Goal: Use online tool/utility: Utilize a website feature to perform a specific function

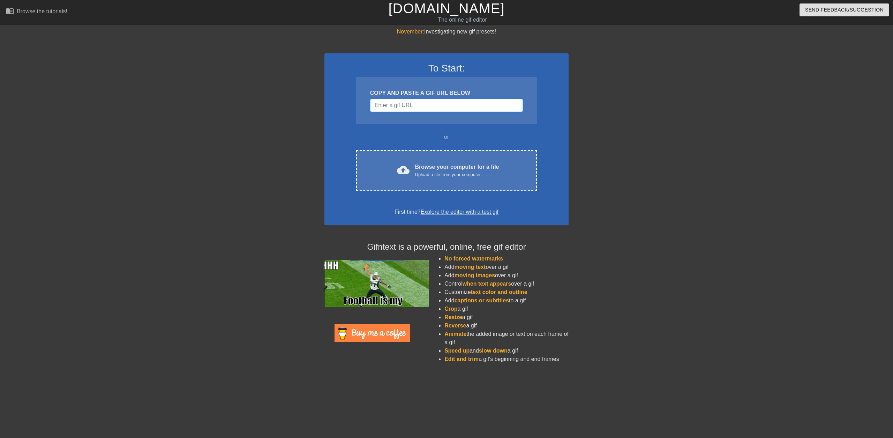
click at [408, 107] on input "Username" at bounding box center [446, 105] width 153 height 13
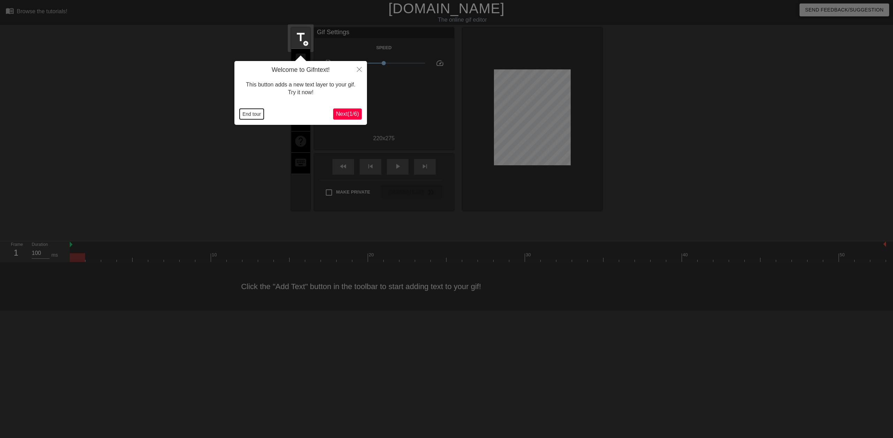
click at [257, 114] on button "End tour" at bounding box center [252, 114] width 24 height 10
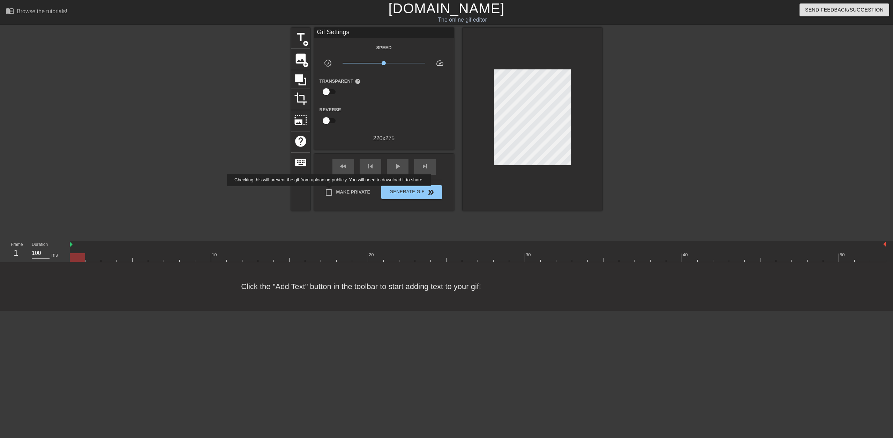
click at [330, 191] on input "Make Private" at bounding box center [329, 192] width 15 height 15
checkbox input "true"
click at [300, 40] on span "title" at bounding box center [300, 37] width 13 height 13
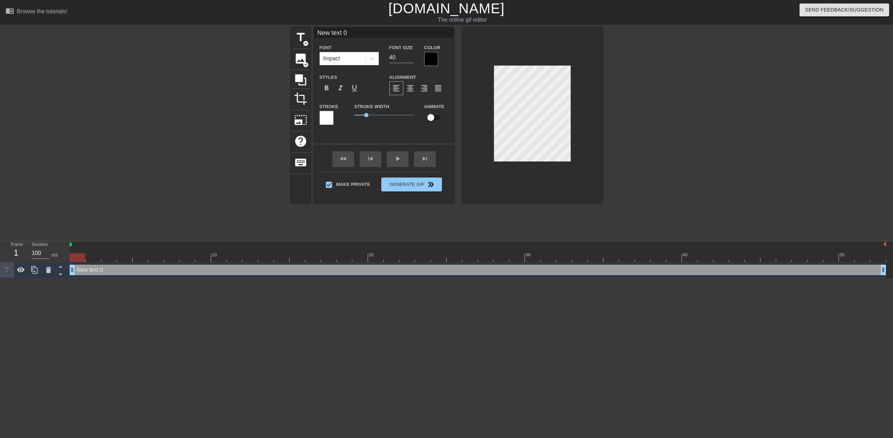
scroll to position [1, 2]
type input "U"
type textarea "U"
type input "Us"
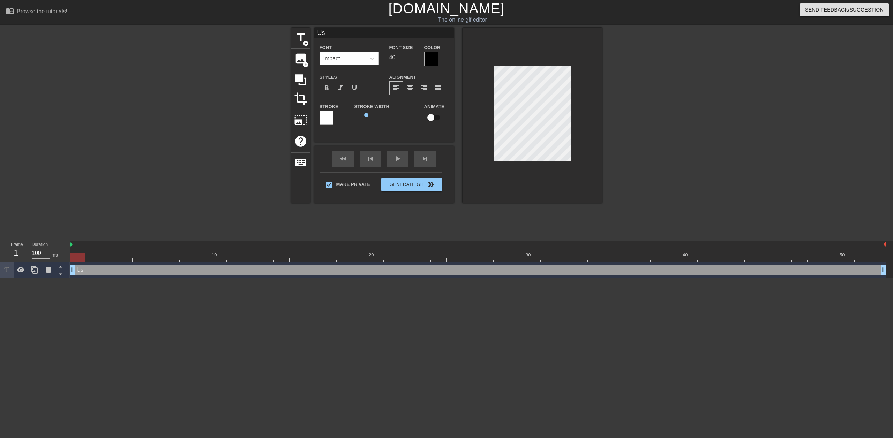
type textarea "Us"
click at [410, 58] on input "39" at bounding box center [401, 57] width 24 height 11
click at [410, 58] on input "38" at bounding box center [401, 57] width 24 height 11
click at [410, 58] on input "37" at bounding box center [401, 57] width 24 height 11
click at [410, 58] on input "36" at bounding box center [401, 57] width 24 height 11
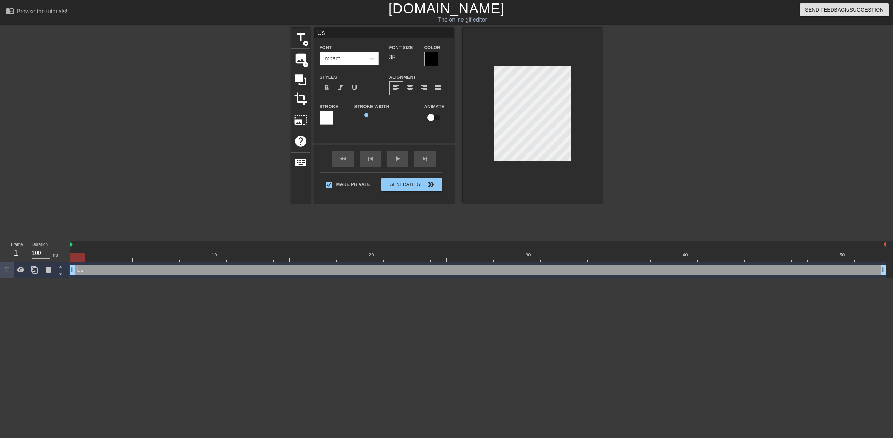
click at [410, 58] on input "35" at bounding box center [401, 57] width 24 height 11
click at [410, 58] on input "34" at bounding box center [401, 57] width 24 height 11
click at [410, 58] on input "33" at bounding box center [401, 57] width 24 height 11
click at [410, 58] on input "32" at bounding box center [401, 57] width 24 height 11
click at [410, 58] on input "31" at bounding box center [401, 57] width 24 height 11
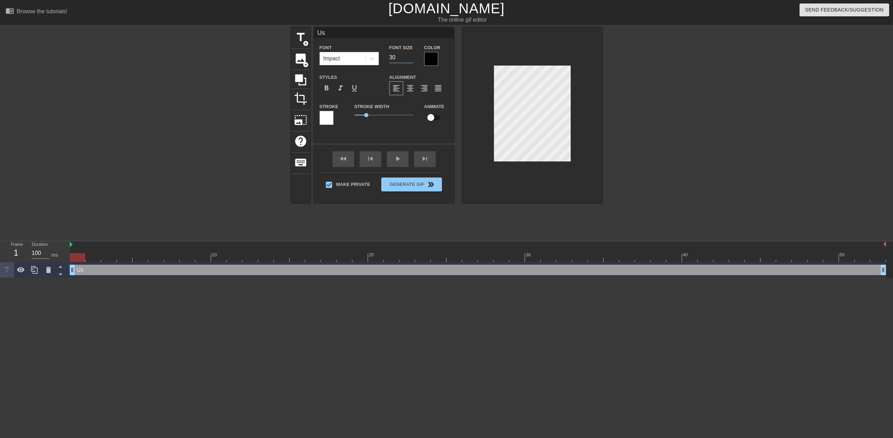
type input "30"
click at [410, 58] on input "30" at bounding box center [401, 57] width 24 height 11
click at [432, 116] on input "checkbox" at bounding box center [431, 117] width 40 height 13
checkbox input "true"
click at [80, 270] on span "lens" at bounding box center [79, 269] width 3 height 3
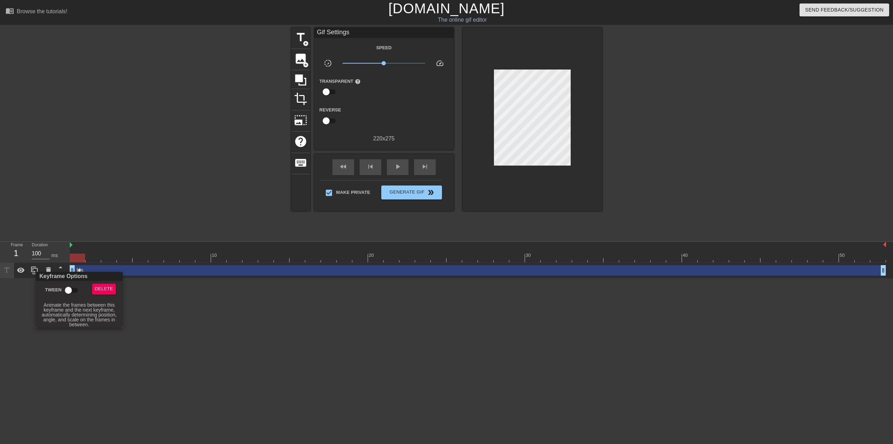
click at [73, 291] on input "Tween" at bounding box center [69, 289] width 40 height 13
checkbox input "true"
click at [304, 294] on div at bounding box center [446, 222] width 893 height 444
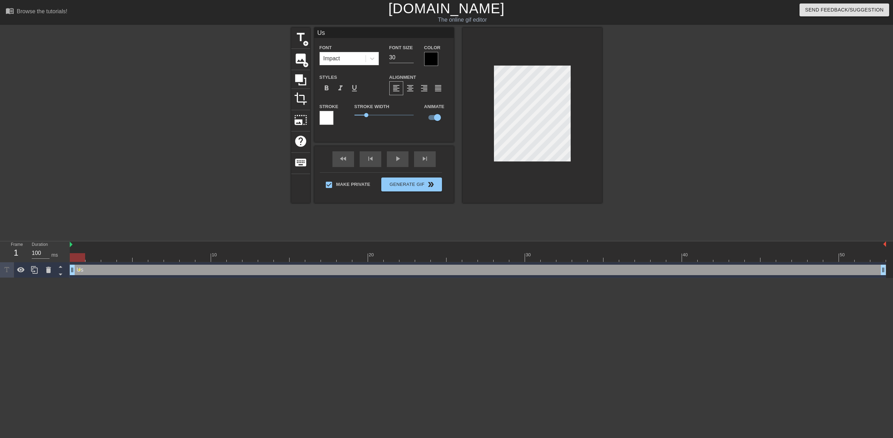
click at [221, 133] on div at bounding box center [230, 132] width 105 height 209
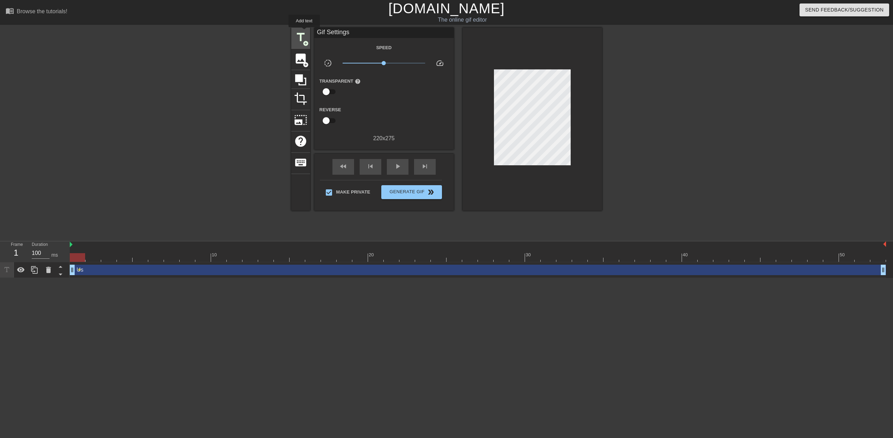
click at [304, 32] on span "title" at bounding box center [300, 37] width 13 height 13
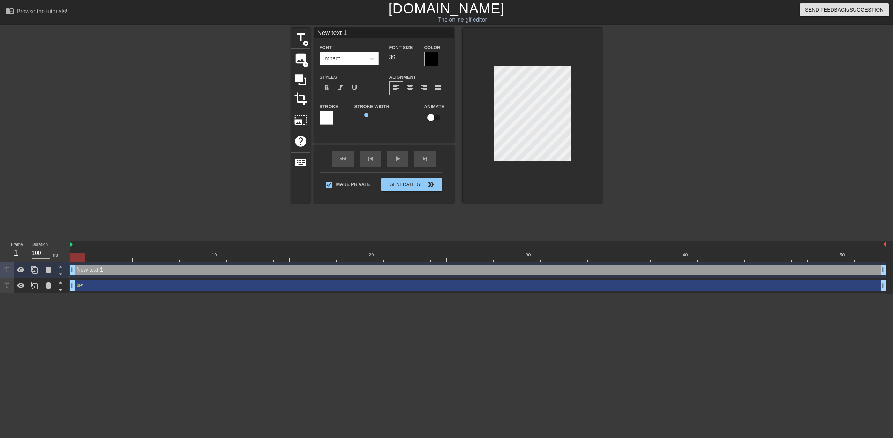
click at [412, 60] on input "39" at bounding box center [401, 57] width 24 height 11
click at [412, 60] on input "38" at bounding box center [401, 57] width 24 height 11
click at [412, 60] on input "37" at bounding box center [401, 57] width 24 height 11
click at [412, 60] on input "36" at bounding box center [401, 57] width 24 height 11
click at [412, 60] on input "35" at bounding box center [401, 57] width 24 height 11
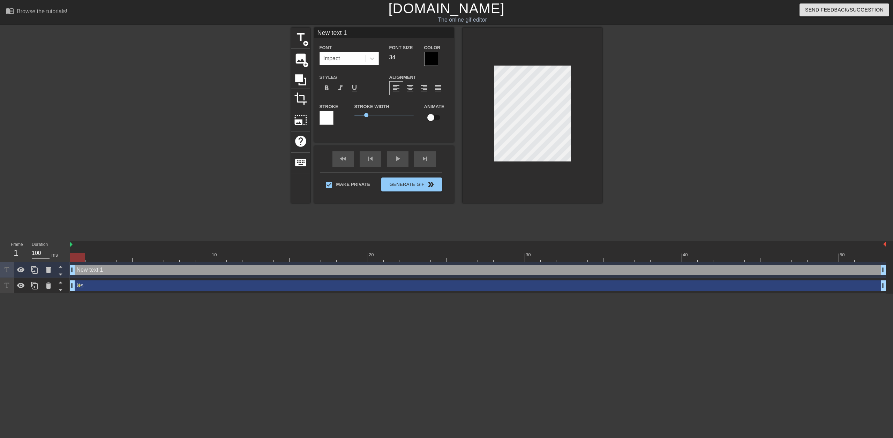
click at [412, 60] on input "34" at bounding box center [401, 57] width 24 height 11
click at [412, 60] on input "33" at bounding box center [401, 57] width 24 height 11
click at [412, 60] on input "32" at bounding box center [401, 57] width 24 height 11
click at [412, 60] on input "31" at bounding box center [401, 57] width 24 height 11
type input "30"
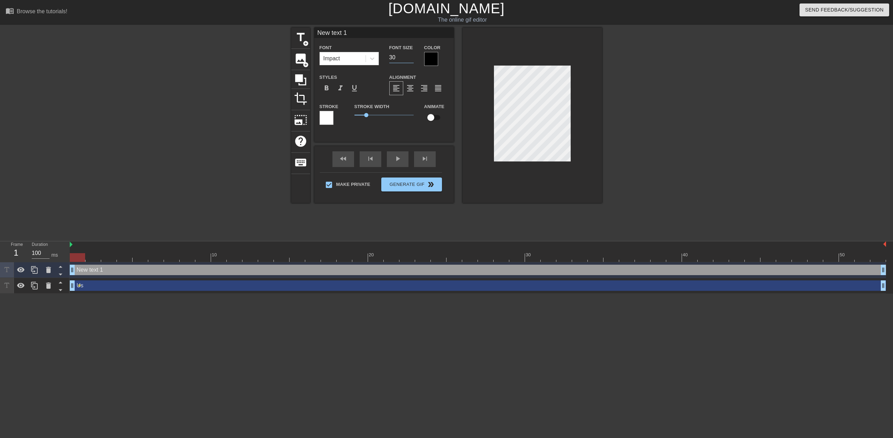
click at [412, 60] on input "30" at bounding box center [401, 57] width 24 height 11
type input "B"
type textarea "B"
type input "Ba"
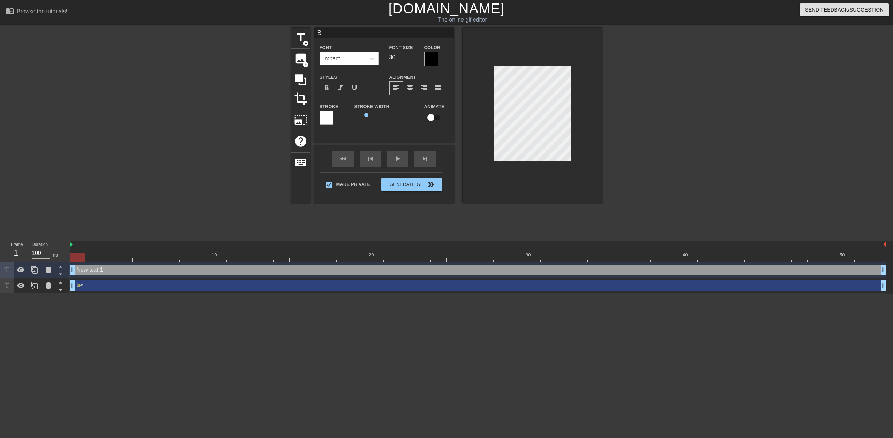
type textarea "Ba"
type input "Bat"
type textarea "Bat"
type input "Batc"
type textarea "Batch"
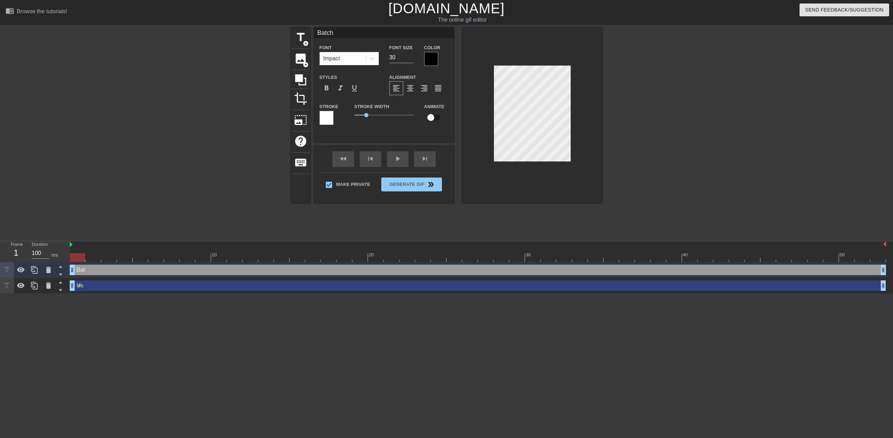
type input "Batch"
type textarea "Batch"
type input "Batch 2"
type textarea "Batch 2"
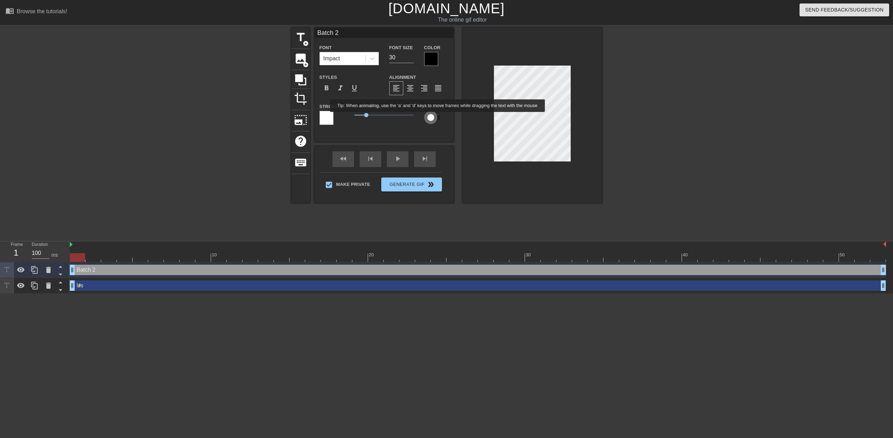
click at [438, 117] on input "checkbox" at bounding box center [431, 117] width 40 height 13
checkbox input "true"
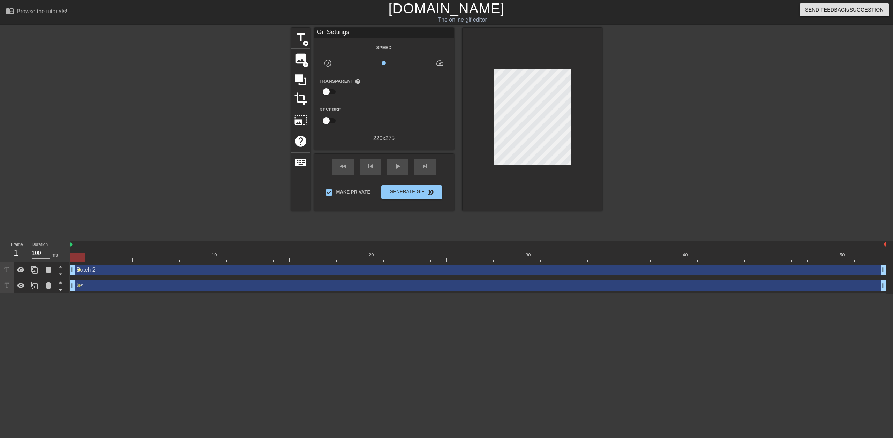
click at [80, 271] on span "lens" at bounding box center [79, 269] width 3 height 3
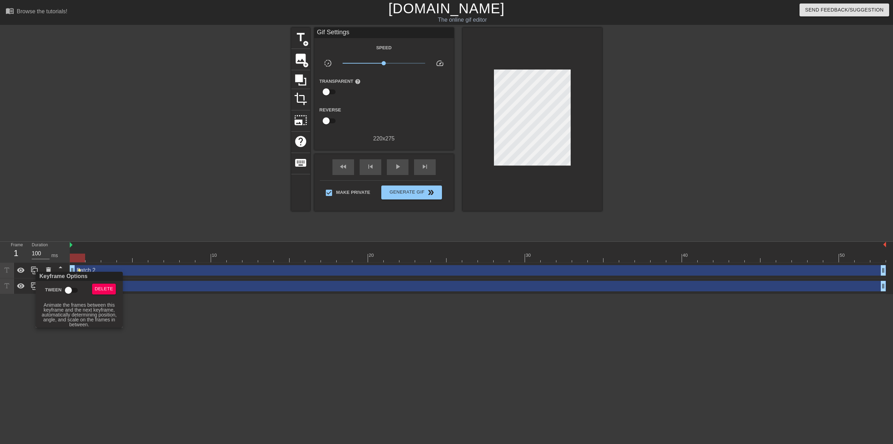
drag, startPoint x: 69, startPoint y: 289, endPoint x: 83, endPoint y: 274, distance: 21.0
click at [69, 289] on input "Tween" at bounding box center [69, 289] width 40 height 13
checkbox input "true"
click at [157, 203] on div at bounding box center [446, 222] width 893 height 444
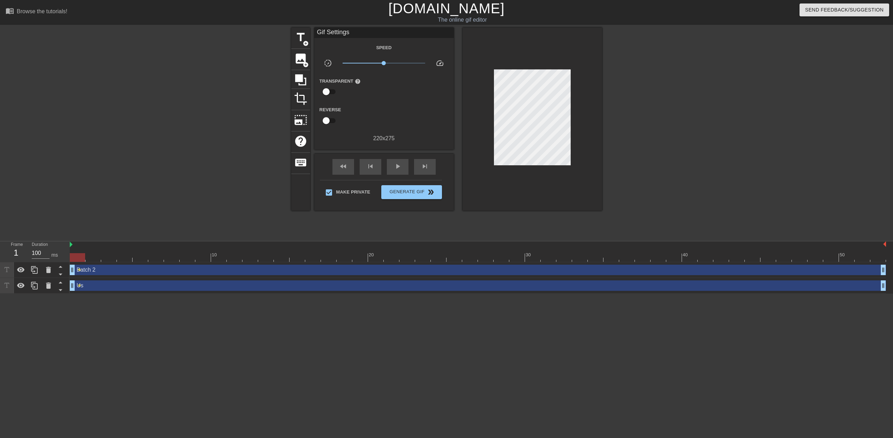
click at [666, 107] on div at bounding box center [663, 132] width 105 height 209
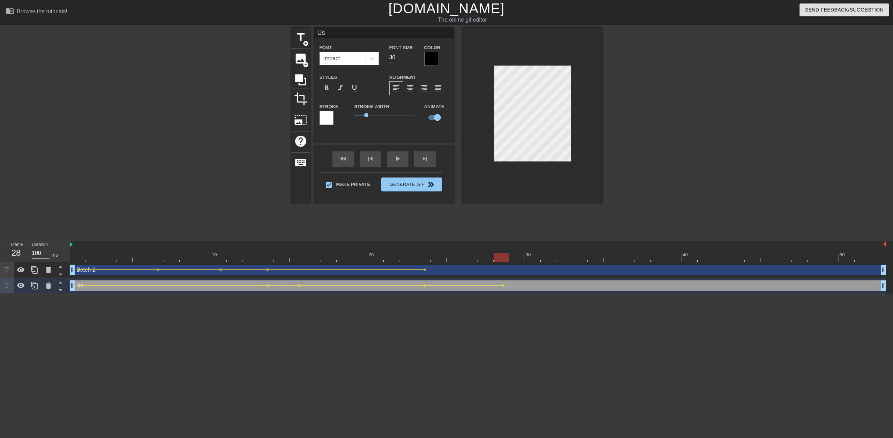
type input "Batch 2"
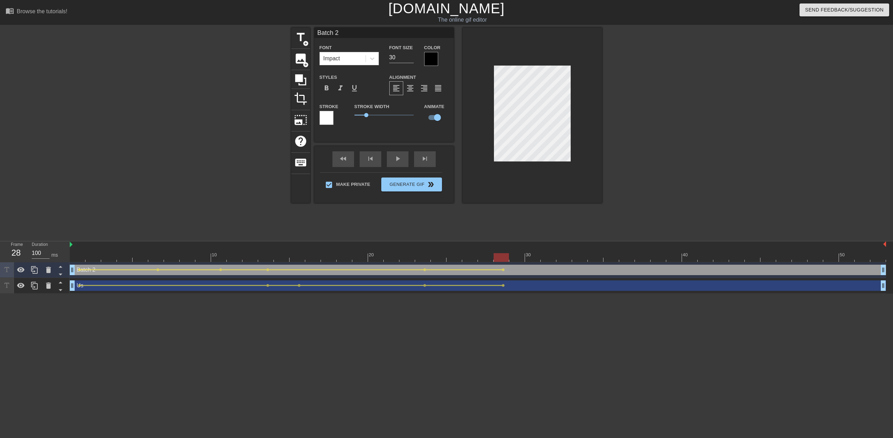
click at [592, 113] on div at bounding box center [533, 116] width 140 height 176
click at [684, 119] on div at bounding box center [663, 132] width 105 height 209
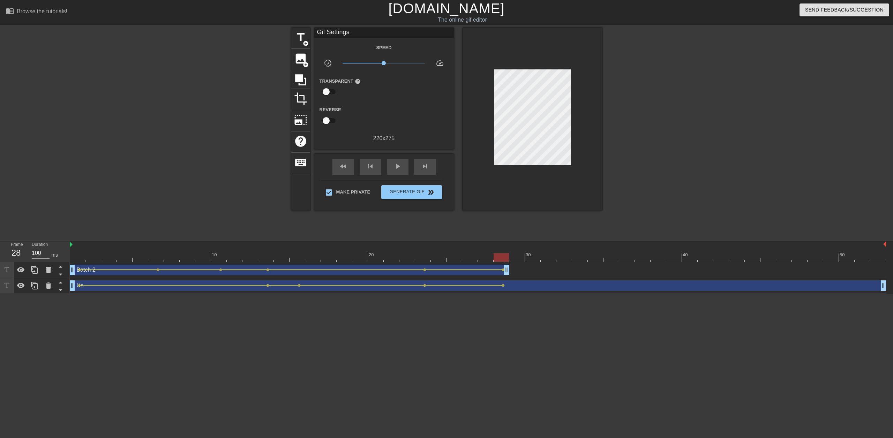
drag, startPoint x: 883, startPoint y: 270, endPoint x: 511, endPoint y: 271, distance: 372.4
click at [511, 271] on div "Batch 2 drag_handle drag_handle lens lens lens lens lens lens" at bounding box center [478, 270] width 817 height 10
click at [706, 186] on div at bounding box center [663, 132] width 105 height 209
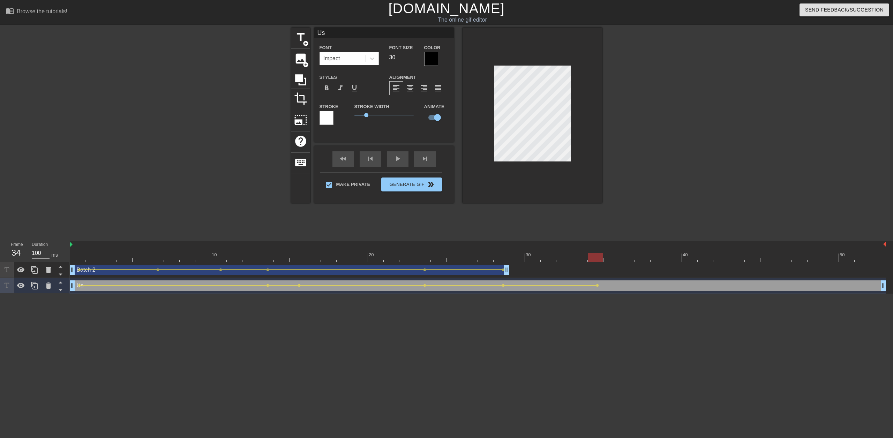
click at [667, 129] on div at bounding box center [663, 132] width 105 height 209
click at [691, 125] on div at bounding box center [663, 132] width 105 height 209
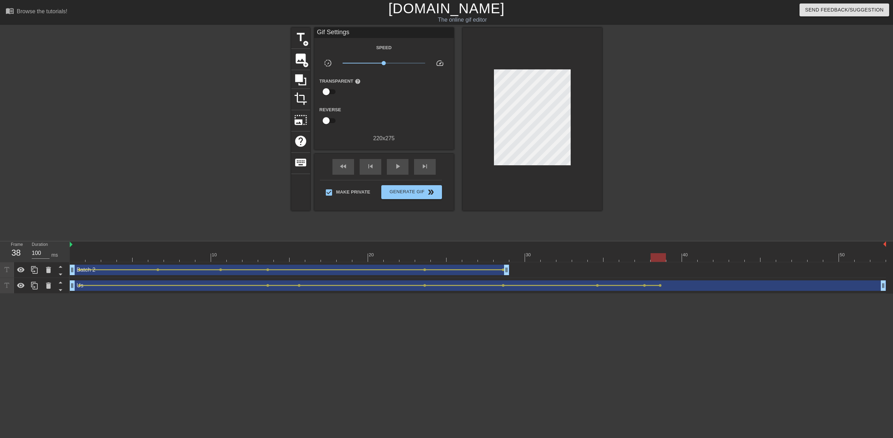
click at [661, 132] on div at bounding box center [663, 132] width 105 height 209
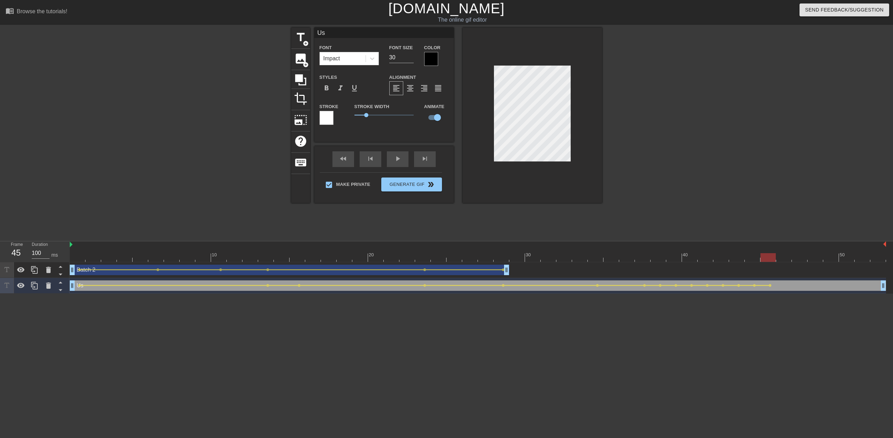
click at [572, 156] on div at bounding box center [533, 116] width 140 height 176
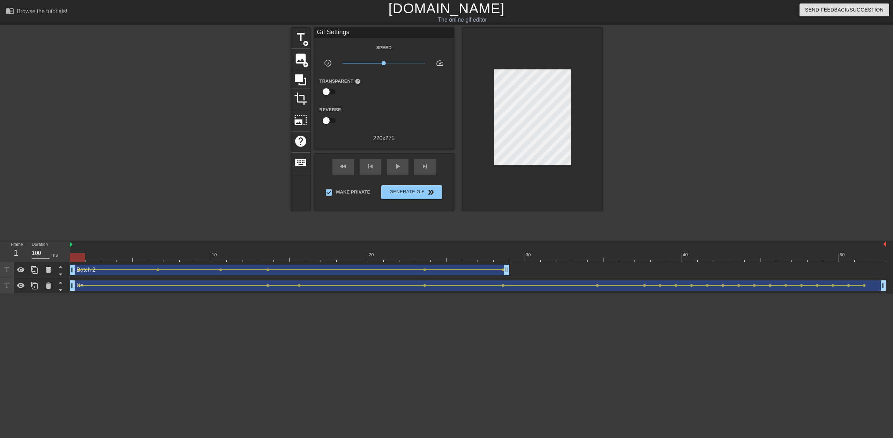
click at [690, 147] on div at bounding box center [663, 132] width 105 height 209
click at [619, 252] on div at bounding box center [627, 252] width 16 height 9
click at [298, 38] on span "title" at bounding box center [300, 37] width 13 height 13
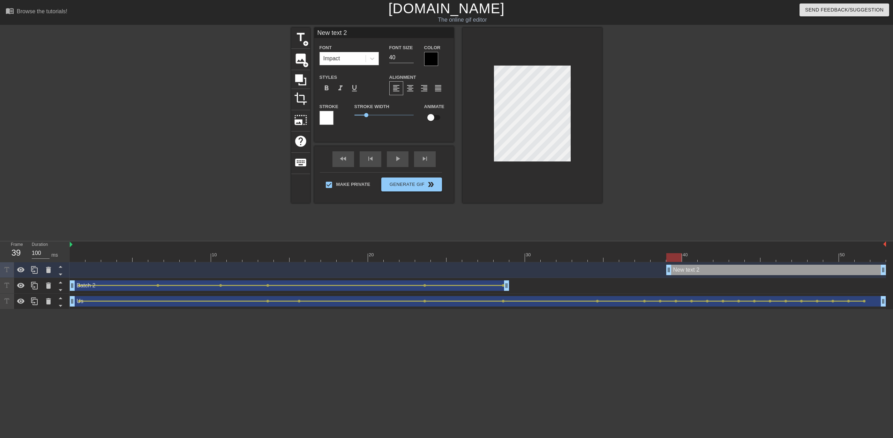
type input "B"
type textarea "B"
type input "Ba"
type textarea "Ba"
type input "Bat"
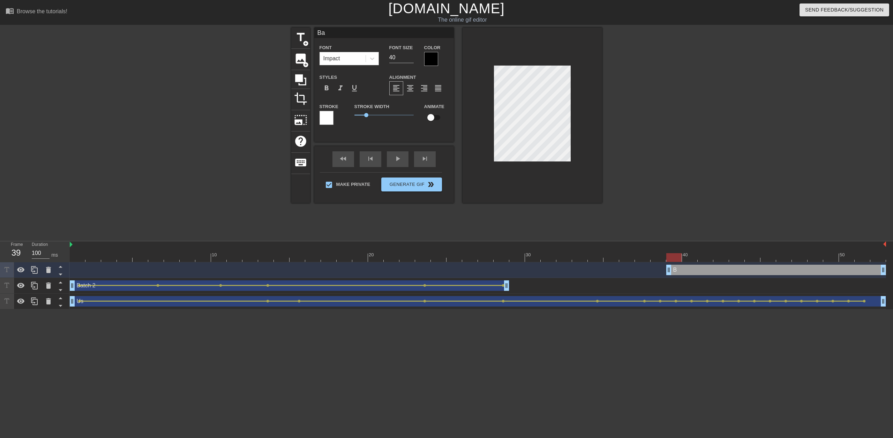
type textarea "Bat"
type input "Batc"
type textarea "Batc"
type input "Batch"
type textarea "Batch"
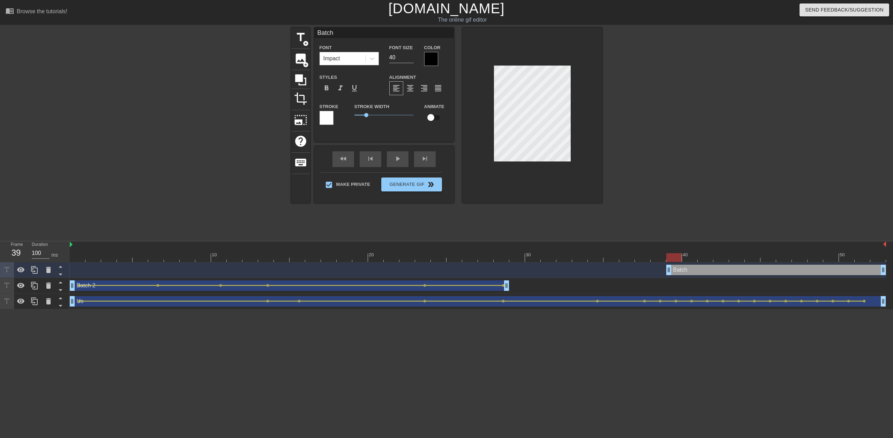
type input "Batch"
type textarea "Batch"
type input "Batch 3"
type textarea "Batch 3"
type input "Batch 3,"
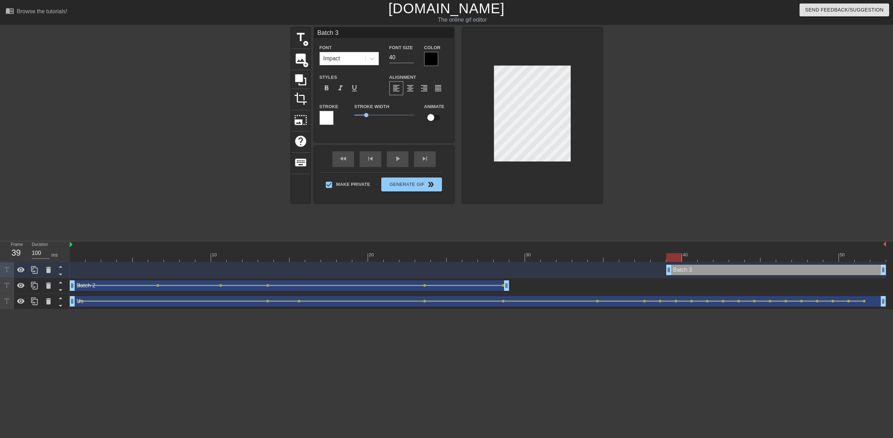
type textarea "Batch 3,"
type input "Batch 3,4"
type textarea "Batch 3,4"
type input "Batch 3,4,"
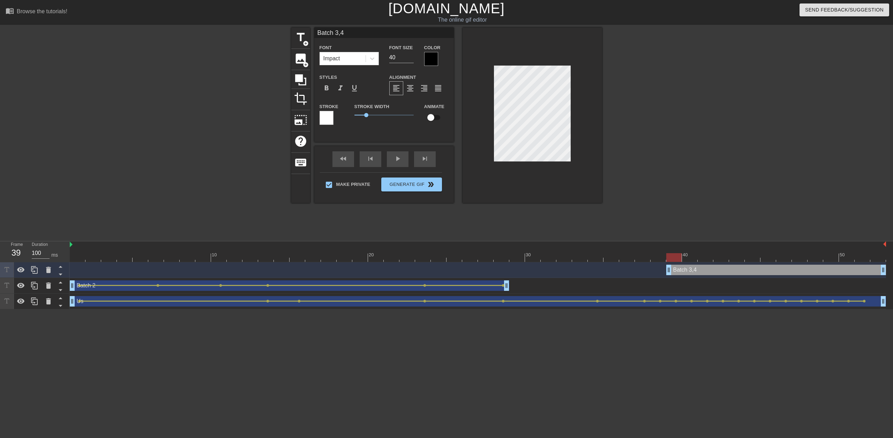
type textarea "Batch 3,4,"
type input "Batch 3,4,e"
type textarea "Batch 3,4,et"
type input "Batch 3,4,e"
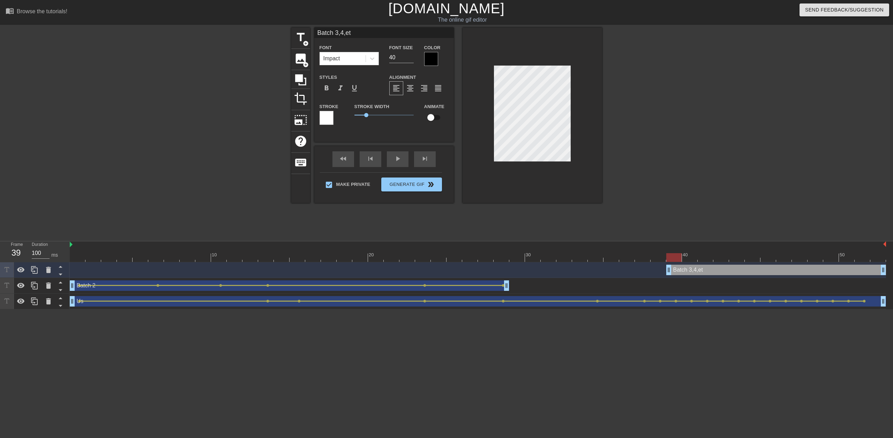
type textarea "Batch 3,4,e"
type input "Batch 3,4,"
type textarea "Batch 3,4,"
type input "Batch 3,4"
type textarea "Batch 3,4"
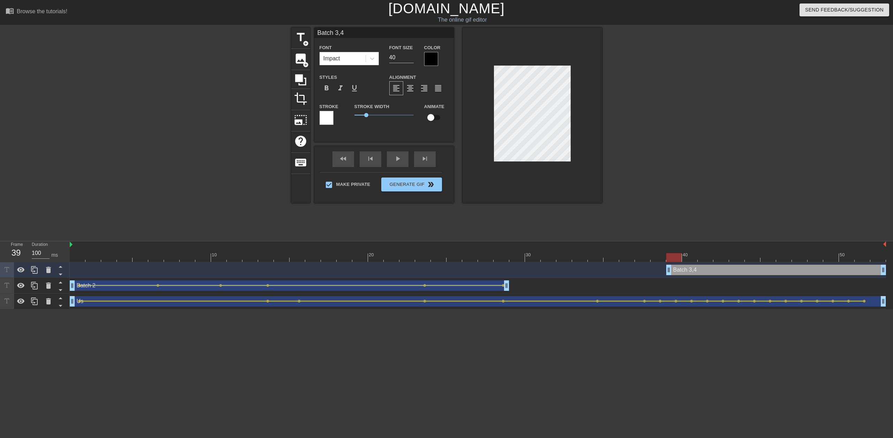
type input "Batch 3,4."
type textarea "Batch 3,4."
type input "Batch 3,4.."
type textarea "Batch 3,4.."
type input "Batch 3,4..."
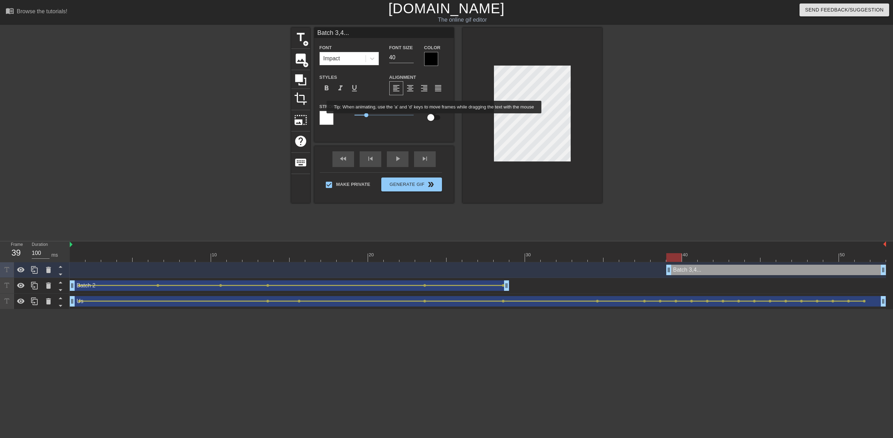
type textarea "Batch 3,4..."
click at [434, 118] on input "checkbox" at bounding box center [431, 117] width 40 height 13
checkbox input "true"
click at [677, 270] on span "lens" at bounding box center [676, 269] width 3 height 3
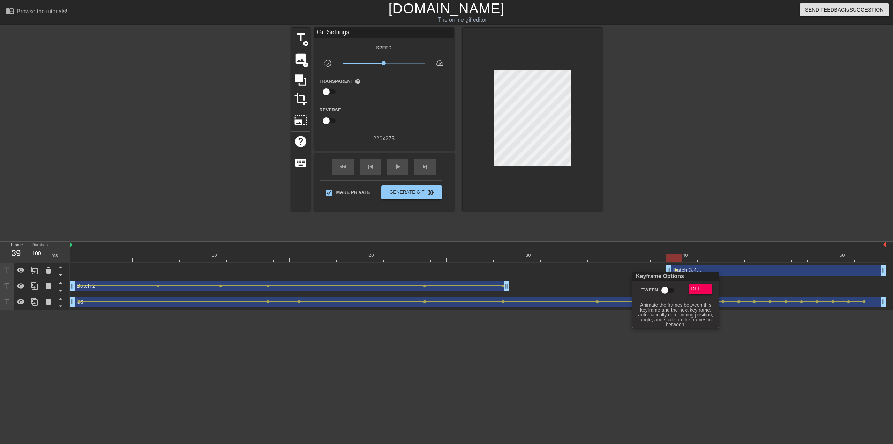
click at [671, 290] on input "Tween" at bounding box center [665, 289] width 40 height 13
checkbox input "true"
click at [694, 208] on div at bounding box center [446, 222] width 893 height 444
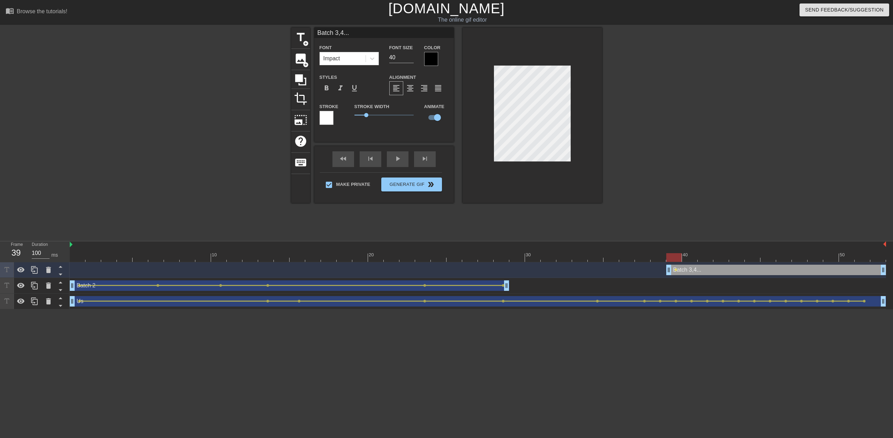
click at [487, 118] on div at bounding box center [533, 116] width 140 height 176
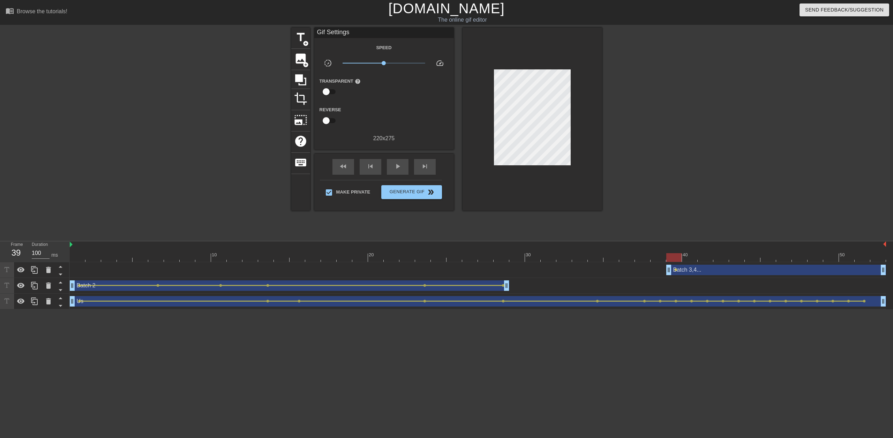
click at [663, 148] on div at bounding box center [663, 132] width 105 height 209
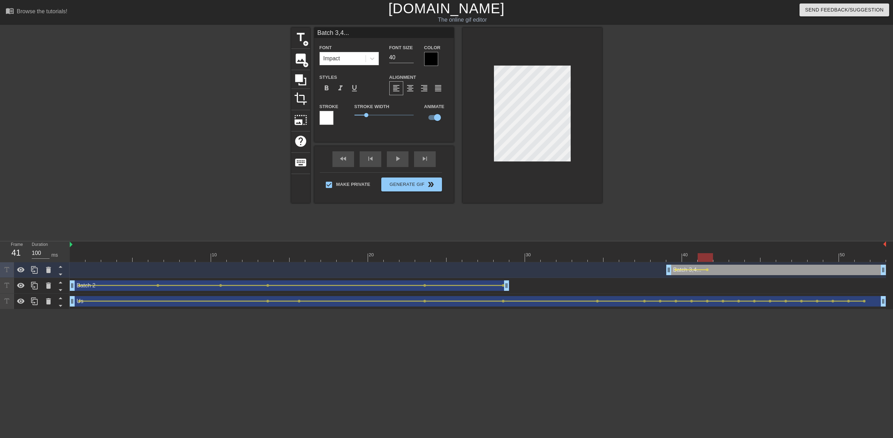
click at [642, 122] on div at bounding box center [663, 132] width 105 height 209
click at [469, 85] on div at bounding box center [533, 116] width 140 height 176
drag, startPoint x: 883, startPoint y: 269, endPoint x: 809, endPoint y: 265, distance: 73.4
click at [809, 265] on div "Batch 3,4... drag_handle drag_handle lens lens lens lens lens lens" at bounding box center [478, 270] width 817 height 10
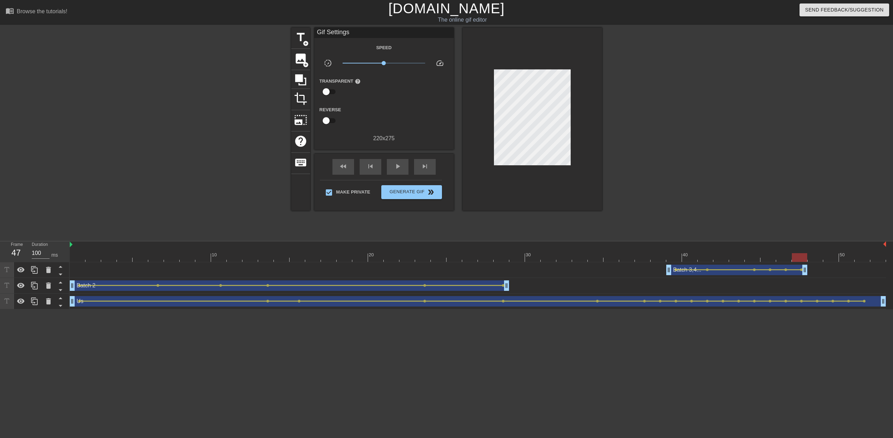
click at [770, 169] on div "title add_circle image add_circle crop photo_size_select_large help keyboard Gi…" at bounding box center [446, 132] width 893 height 209
click at [426, 190] on span "Generate Gif double_arrow" at bounding box center [411, 192] width 55 height 8
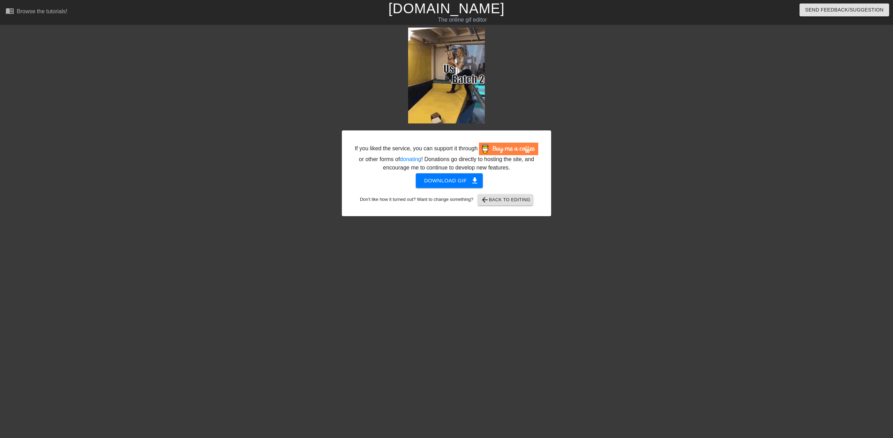
click at [604, 118] on div at bounding box center [612, 132] width 105 height 209
